Goal: Find specific page/section: Find specific page/section

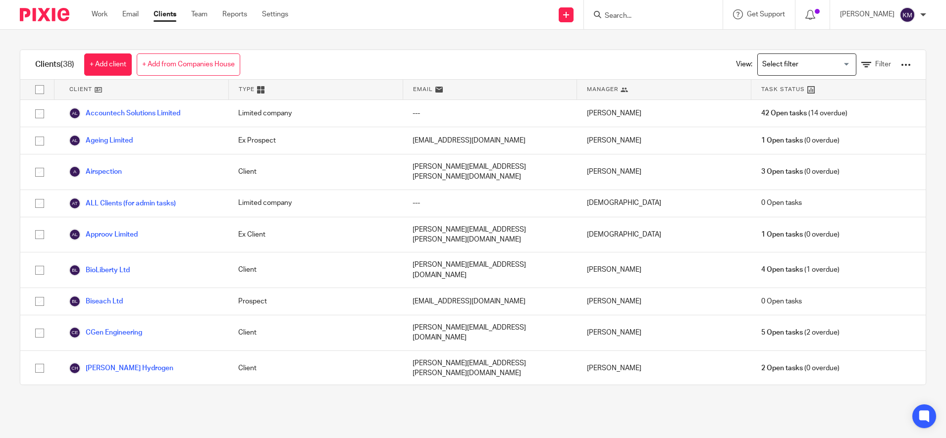
click at [777, 63] on input "Search for option" at bounding box center [805, 64] width 92 height 17
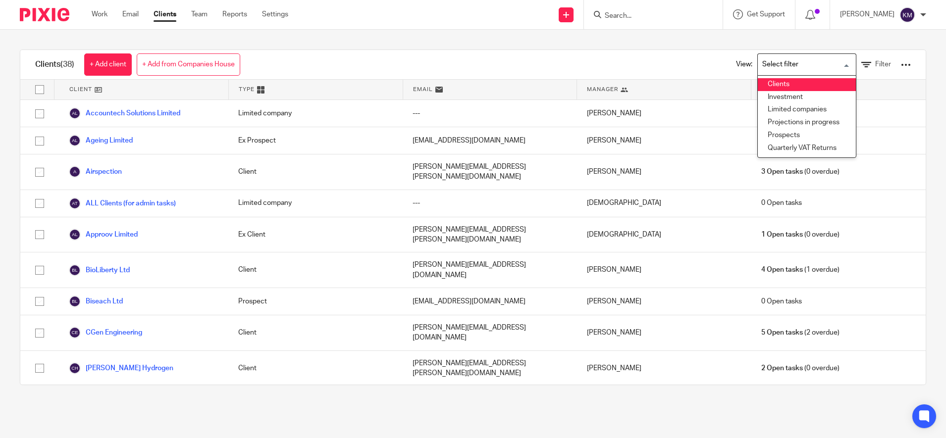
click at [767, 87] on li "Clients" at bounding box center [807, 84] width 98 height 13
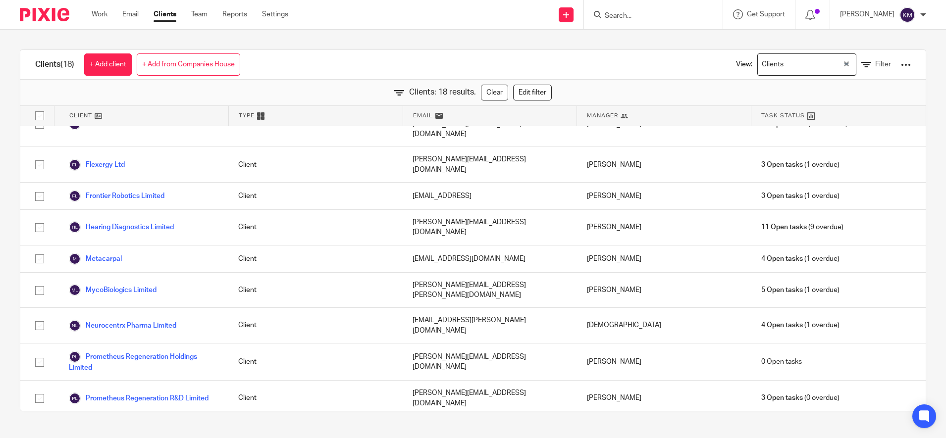
scroll to position [215, 0]
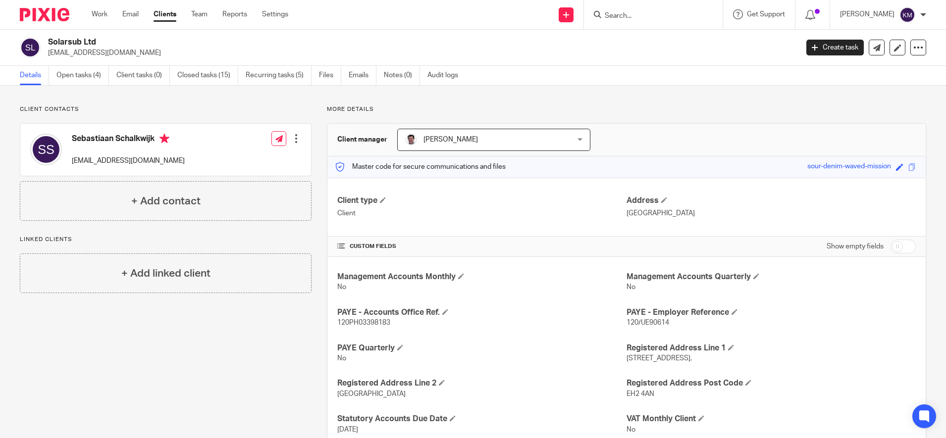
click at [937, 385] on main "Solarsub Ltd sebastiaanschalkwijk@solarsub.co.uk Create task Update from Compan…" at bounding box center [473, 219] width 946 height 438
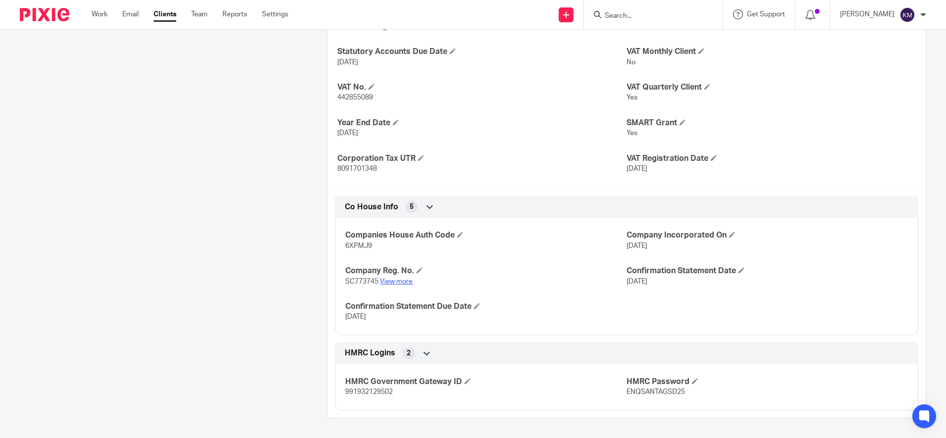
click at [397, 280] on link "View more" at bounding box center [396, 281] width 33 height 7
